Goal: Task Accomplishment & Management: Complete application form

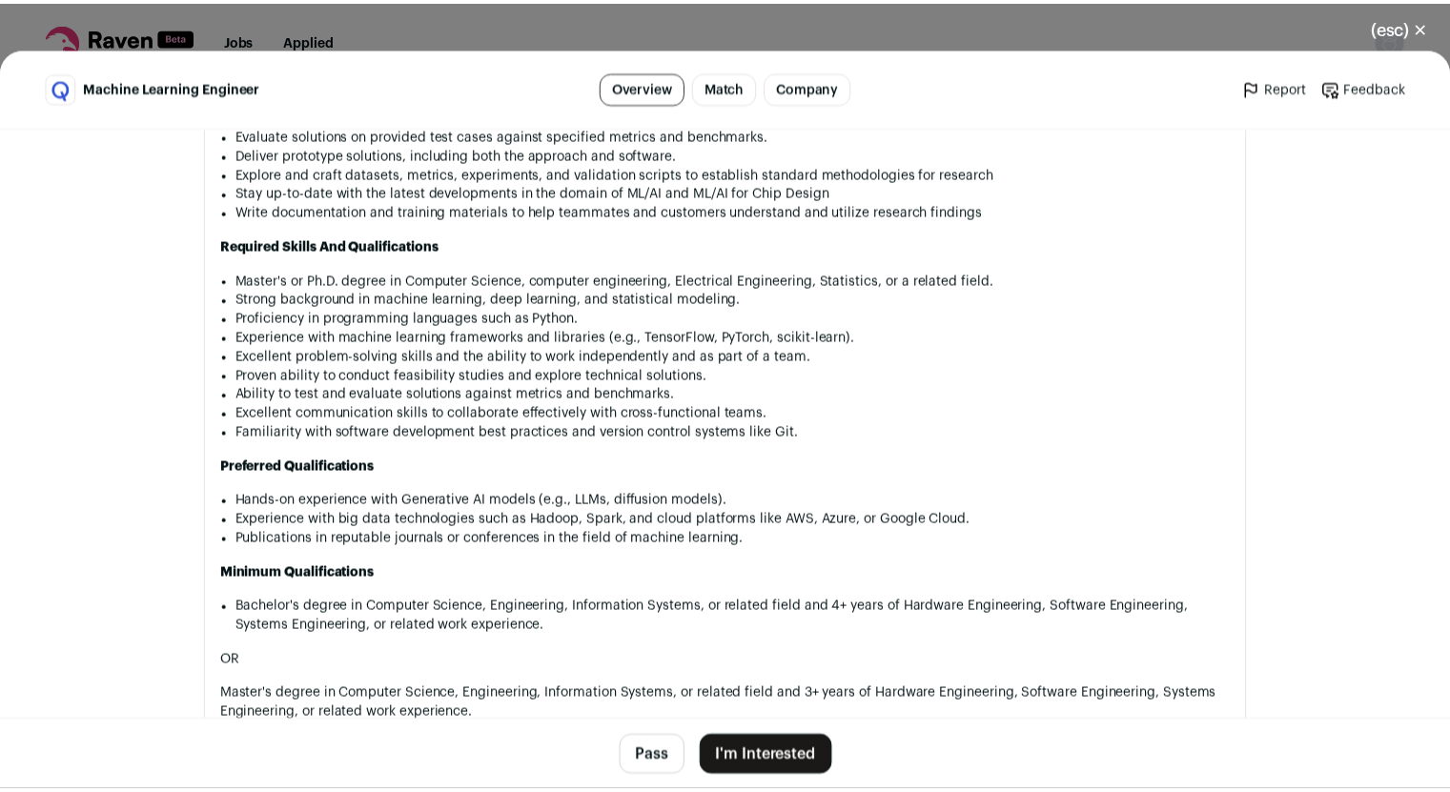
scroll to position [1483, 0]
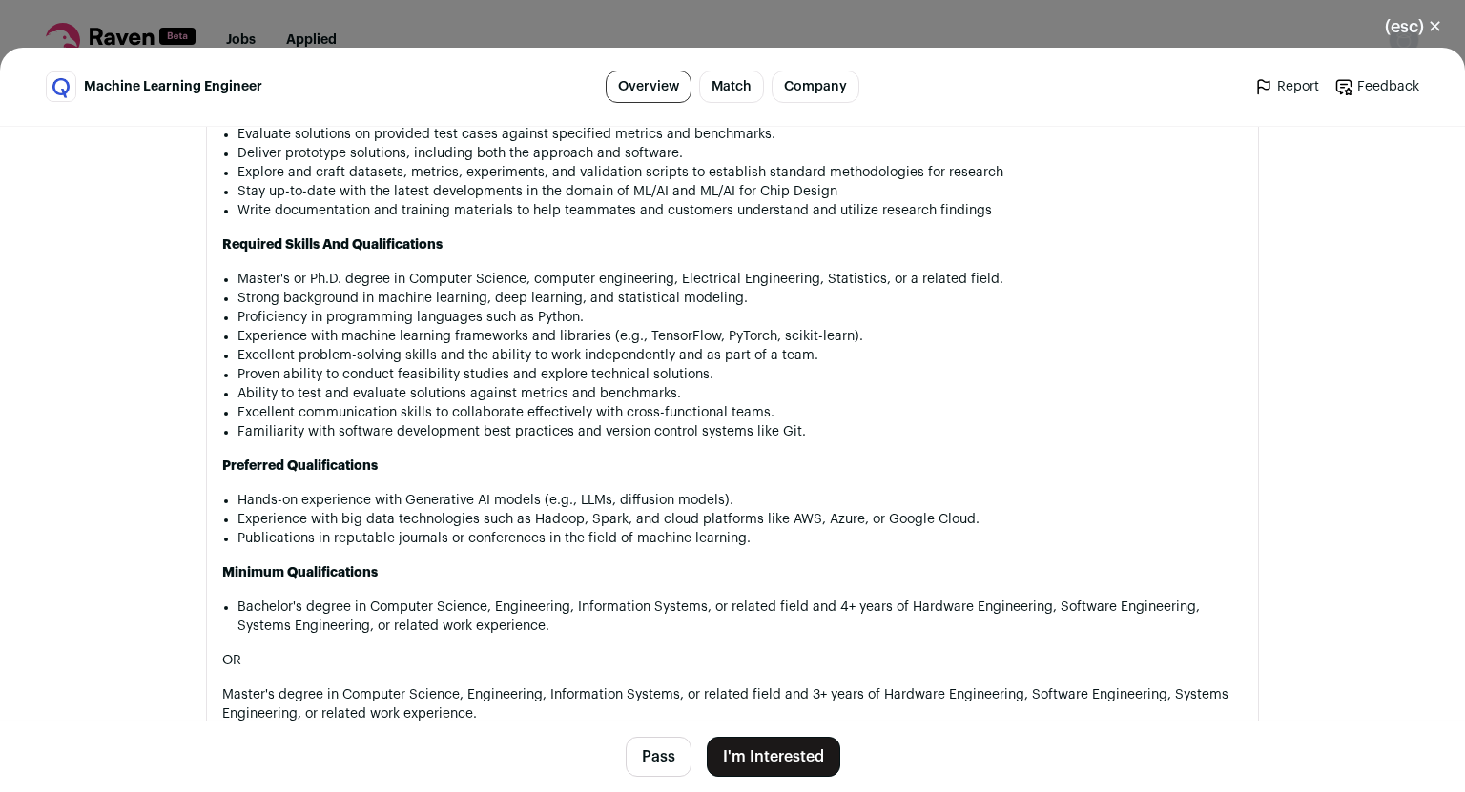
click at [763, 766] on button "I'm Interested" at bounding box center [773, 757] width 133 height 40
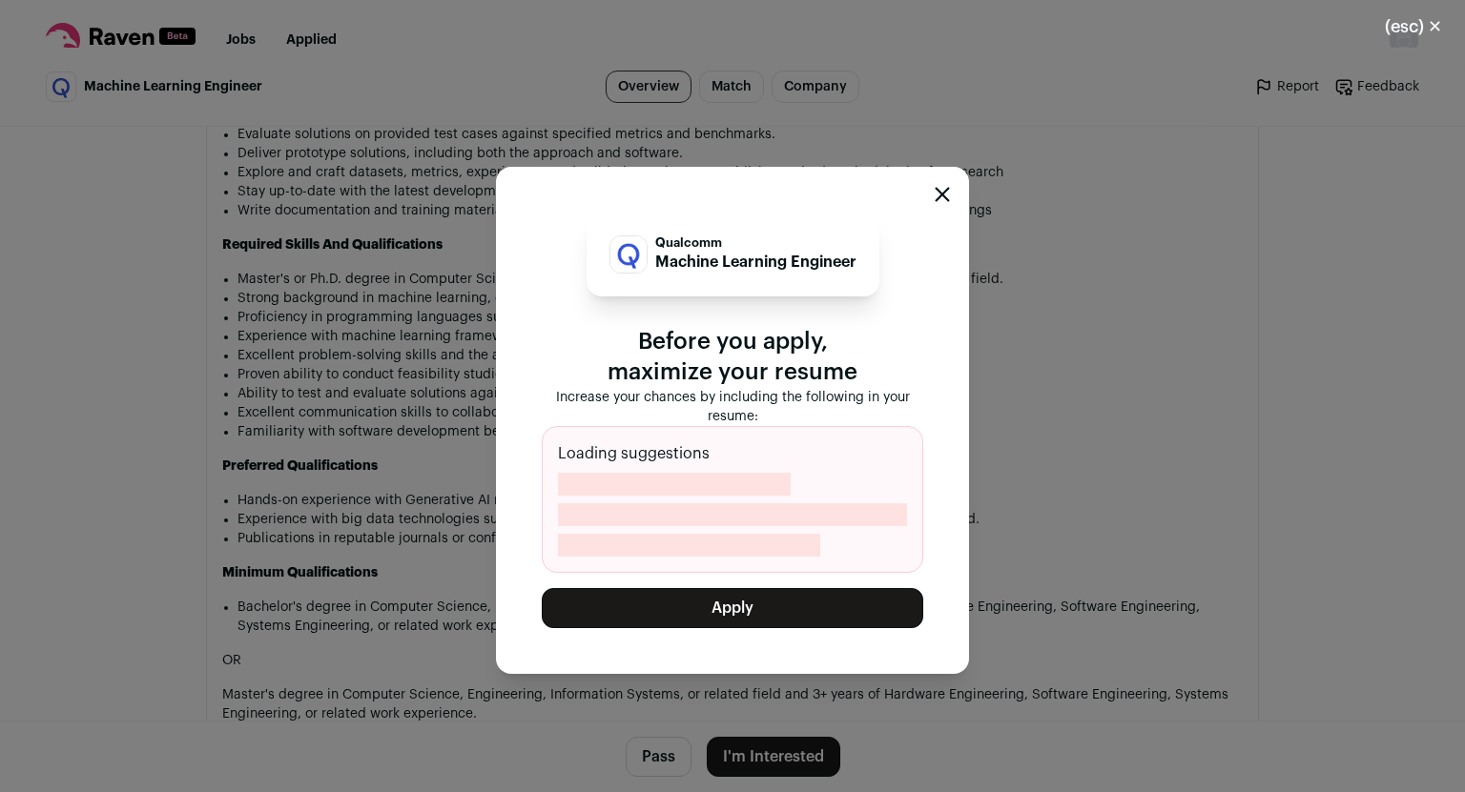
click at [769, 620] on button "Apply" at bounding box center [732, 608] width 381 height 40
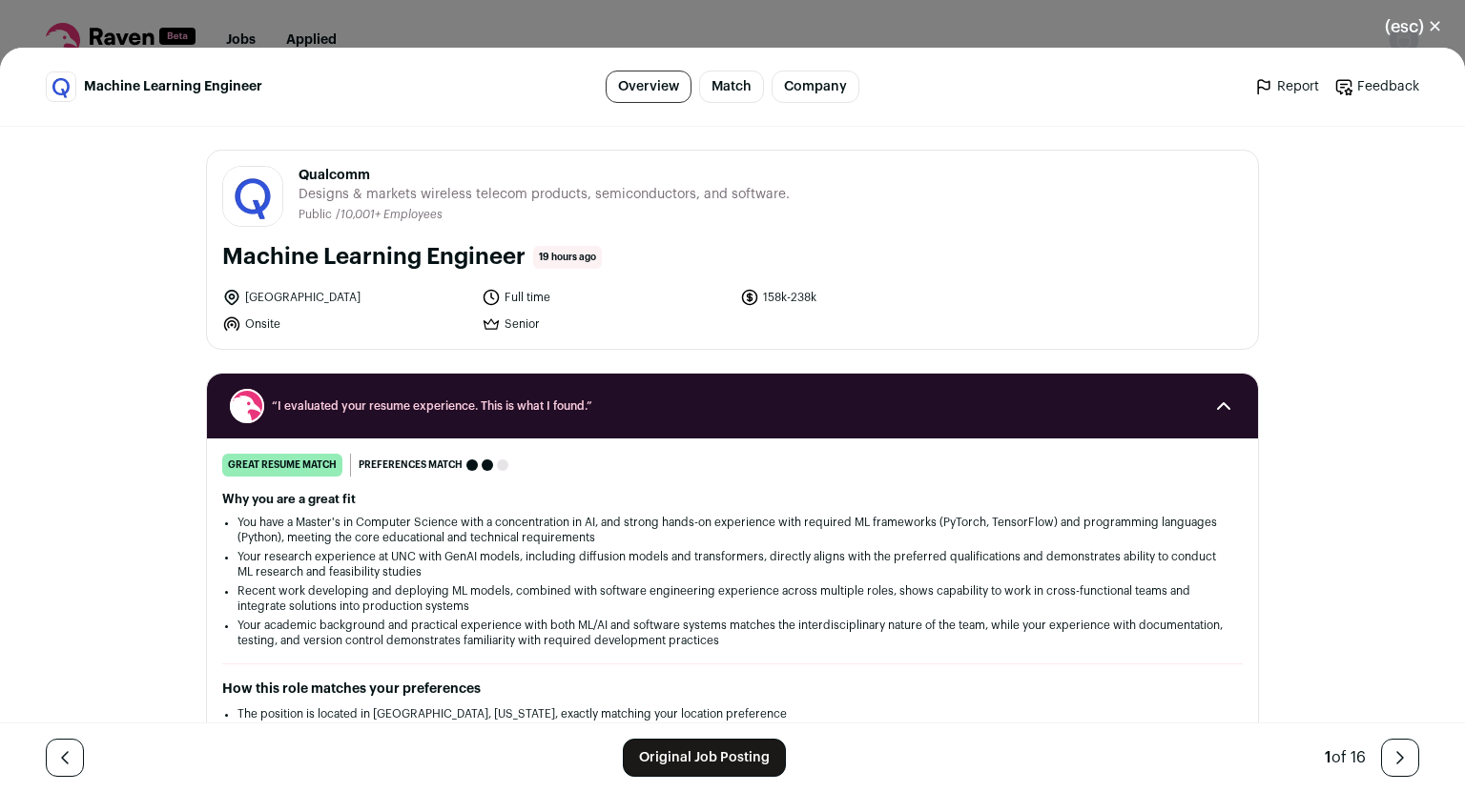
click at [564, 30] on div "(esc) ✕ Machine Learning Engineer Overview Match Company Report Feedback Report…" at bounding box center [732, 396] width 1465 height 792
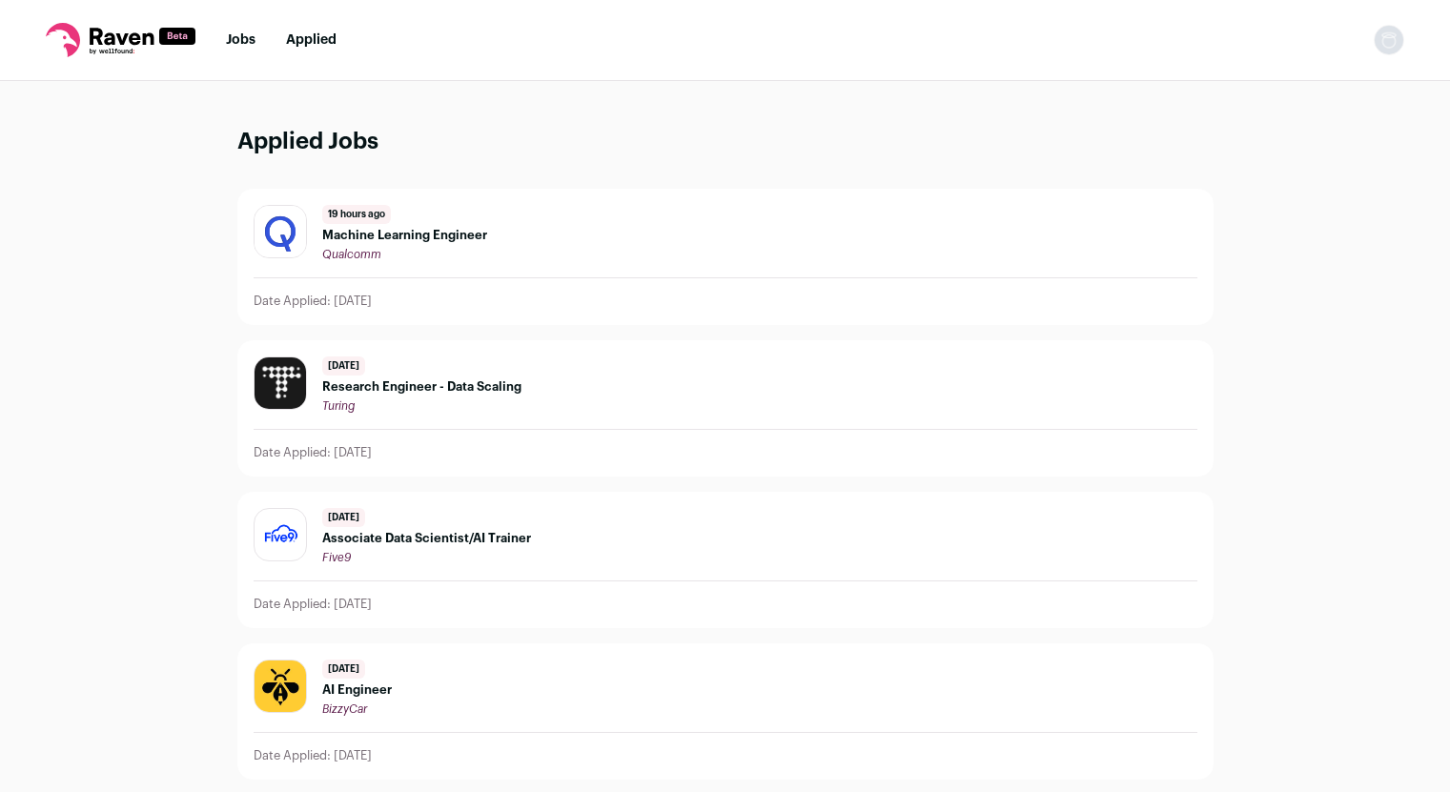
click at [244, 42] on link "Jobs" at bounding box center [241, 39] width 30 height 13
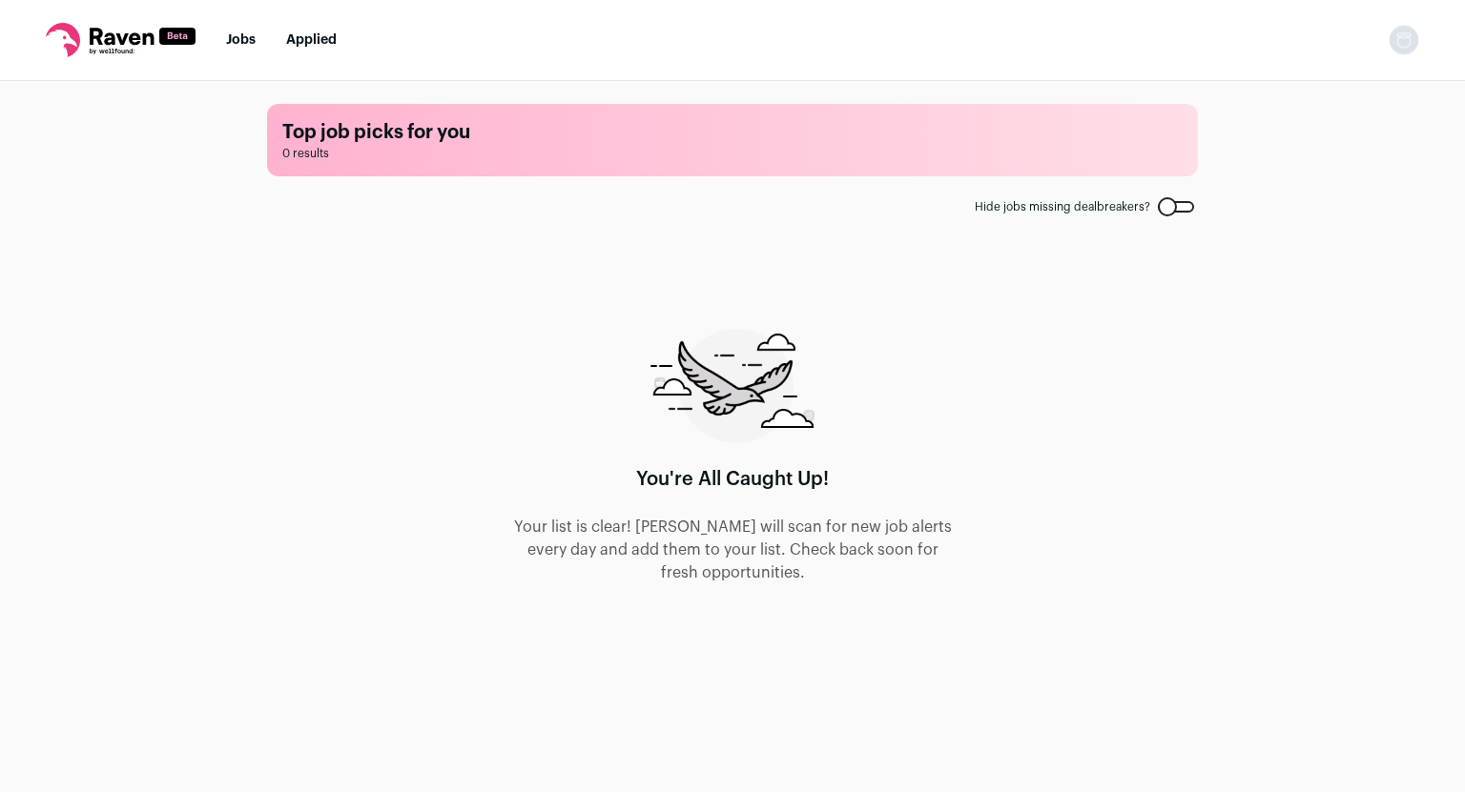
click at [1167, 205] on div at bounding box center [1176, 206] width 36 height 11
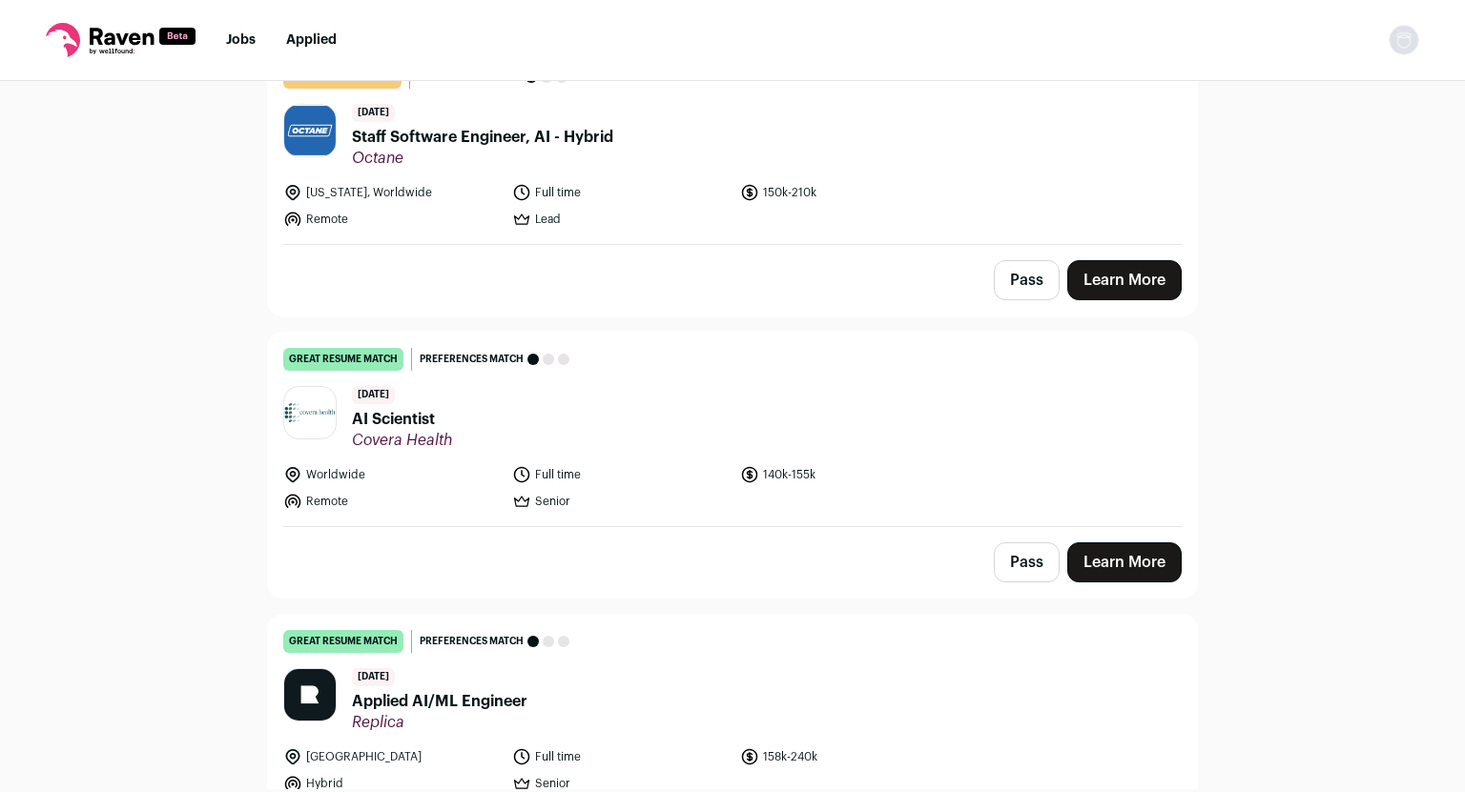
scroll to position [1422, 0]
